Goal: Information Seeking & Learning: Learn about a topic

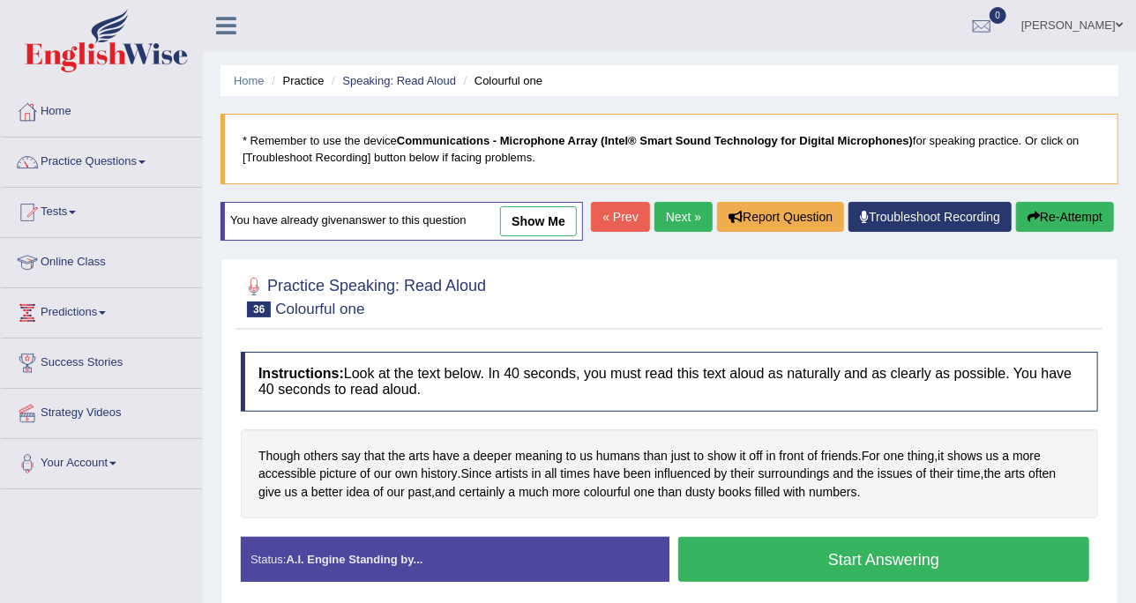
drag, startPoint x: 0, startPoint y: 0, endPoint x: 40, endPoint y: 161, distance: 165.4
click at [40, 161] on link "Practice Questions" at bounding box center [101, 160] width 201 height 44
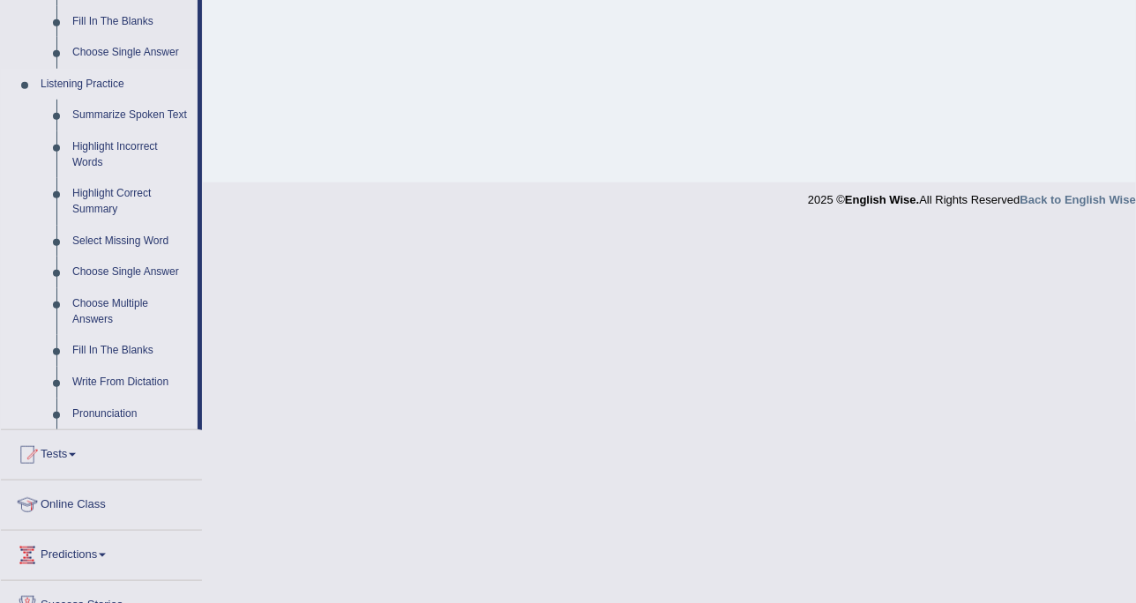
scroll to position [772, 0]
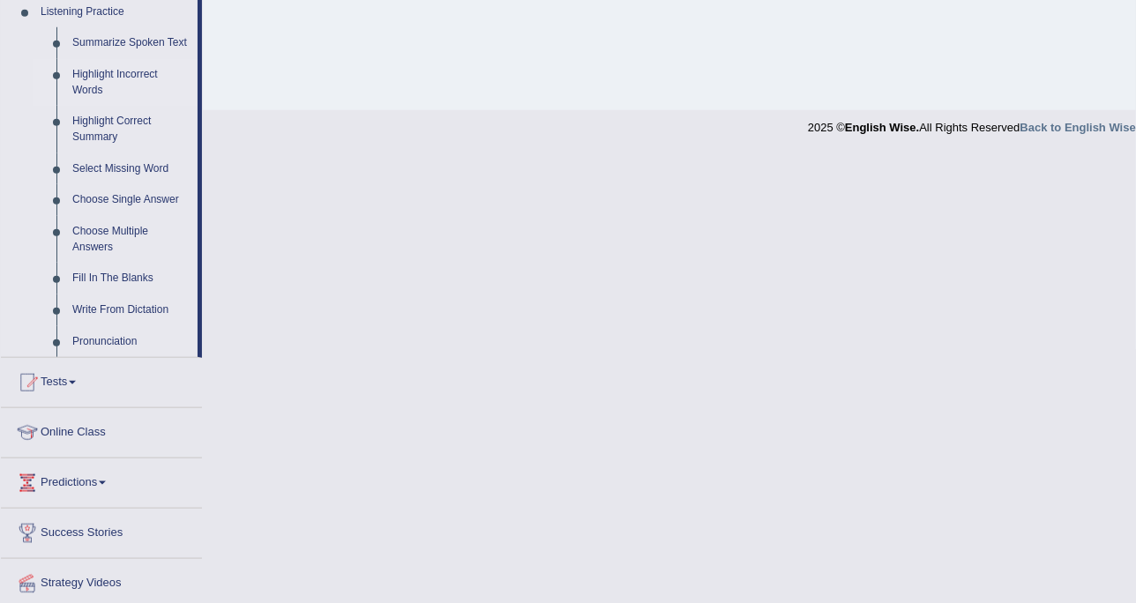
click at [139, 73] on link "Highlight Incorrect Words" at bounding box center [130, 82] width 133 height 47
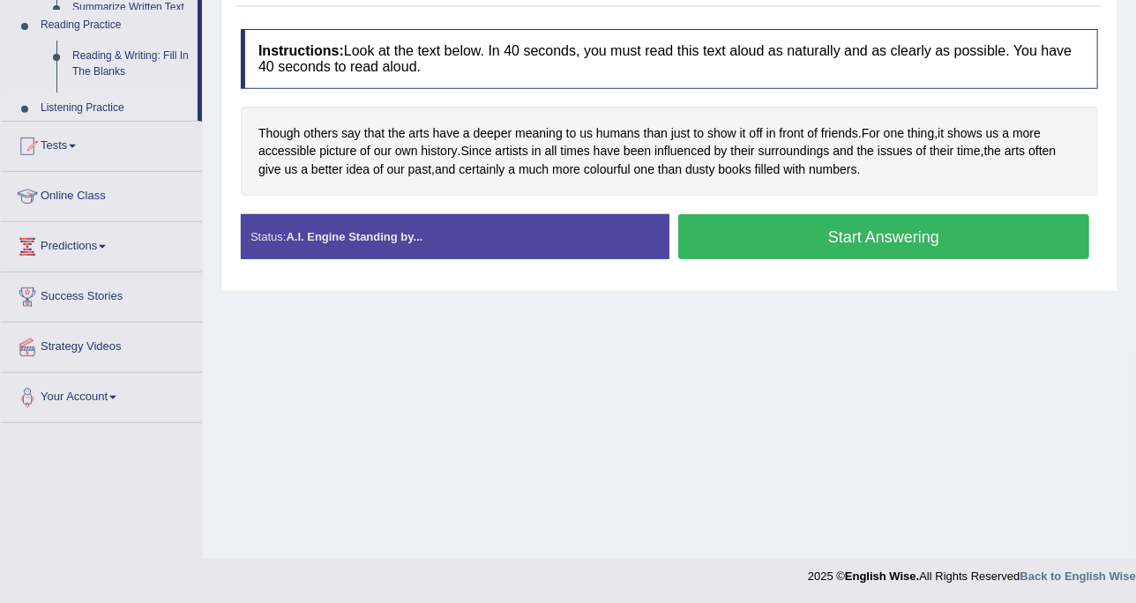
scroll to position [322, 0]
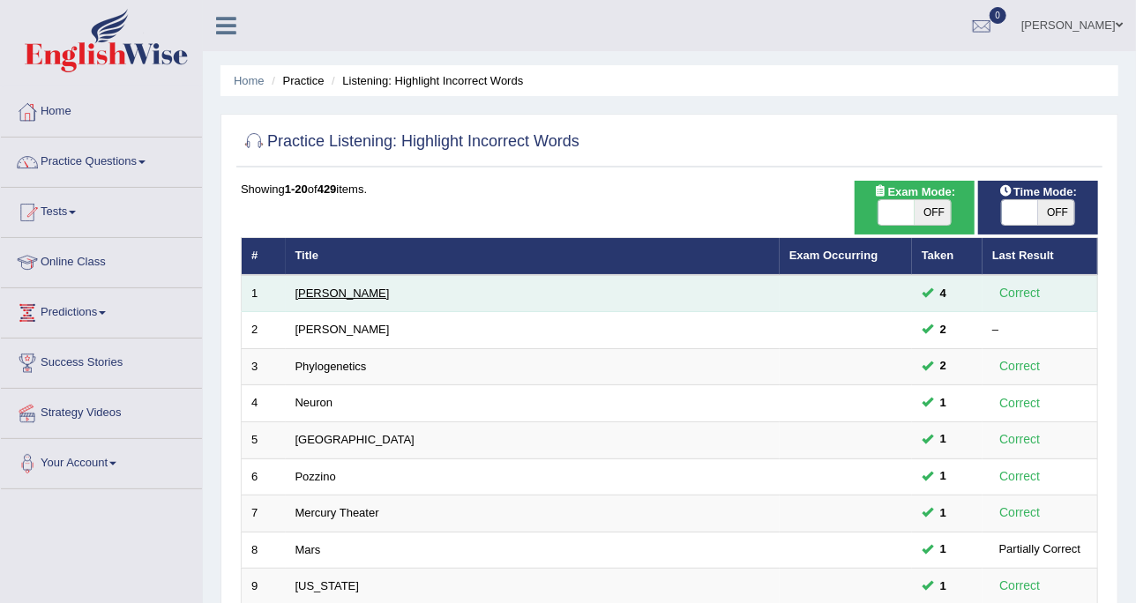
click at [298, 290] on link "[PERSON_NAME]" at bounding box center [343, 293] width 94 height 13
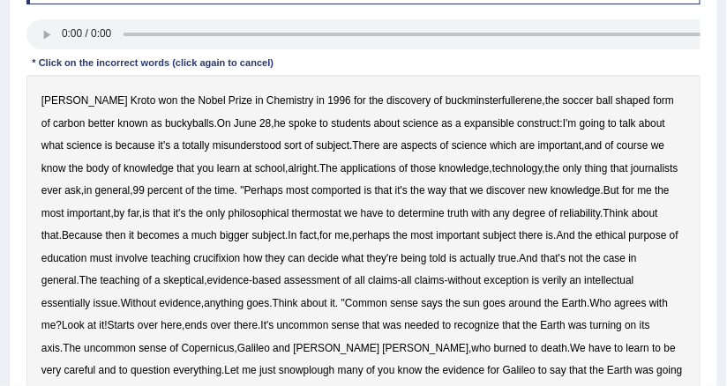
scroll to position [296, 0]
click at [468, 120] on b "expansible" at bounding box center [489, 123] width 50 height 12
click at [313, 191] on b "comported" at bounding box center [335, 190] width 49 height 12
click at [292, 207] on b "thermostat" at bounding box center [316, 213] width 49 height 12
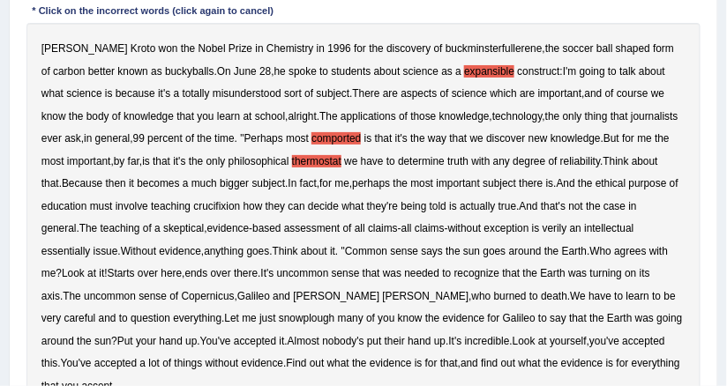
scroll to position [366, 0]
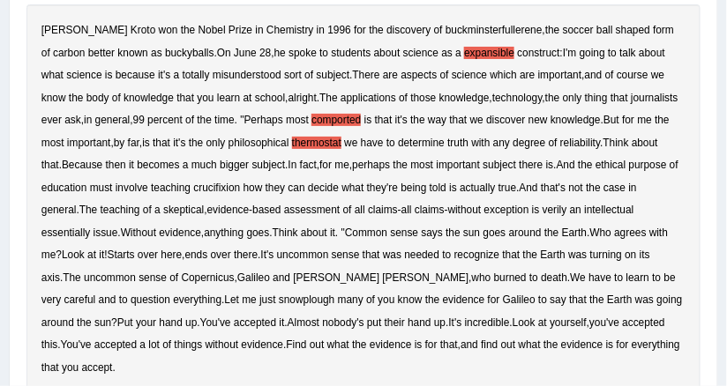
click at [225, 185] on b "crucifixion" at bounding box center [216, 188] width 47 height 12
click at [543, 210] on b "verily" at bounding box center [555, 210] width 25 height 12
click at [91, 227] on b "essentially" at bounding box center [65, 233] width 49 height 12
click at [279, 298] on b "snowplough" at bounding box center [307, 300] width 56 height 12
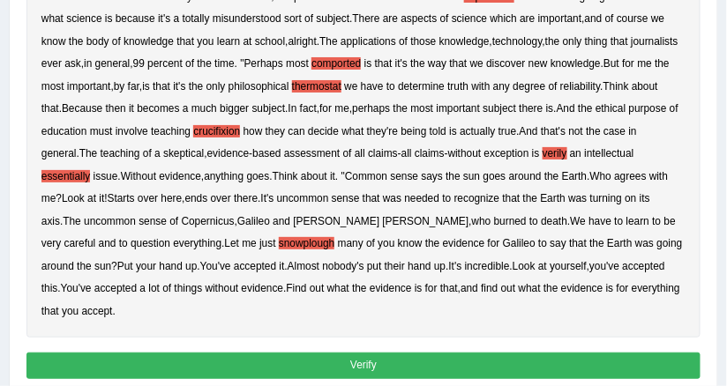
scroll to position [437, 0]
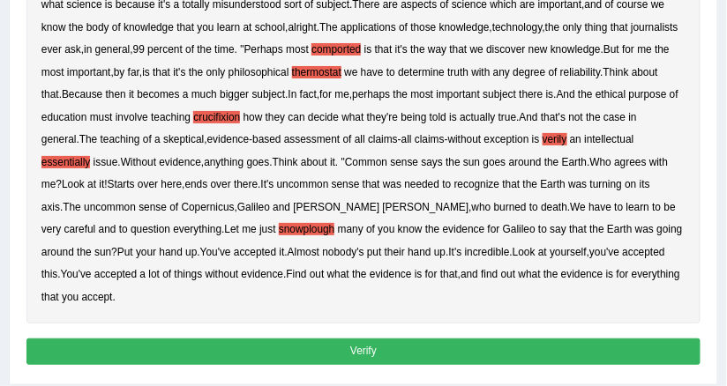
click at [514, 339] on button "Verify" at bounding box center [363, 352] width 675 height 26
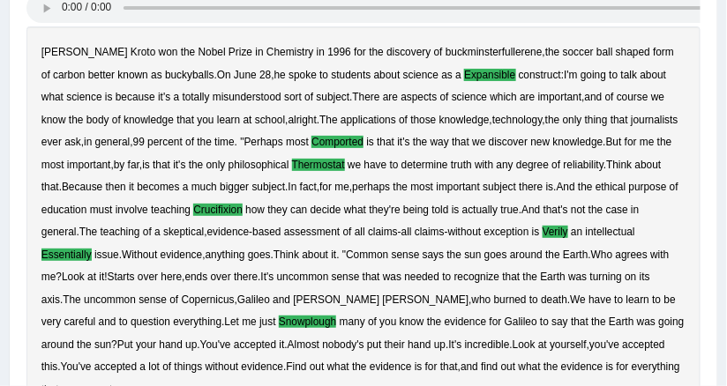
scroll to position [260, 0]
